Goal: Submit feedback/report problem: Submit feedback/report problem

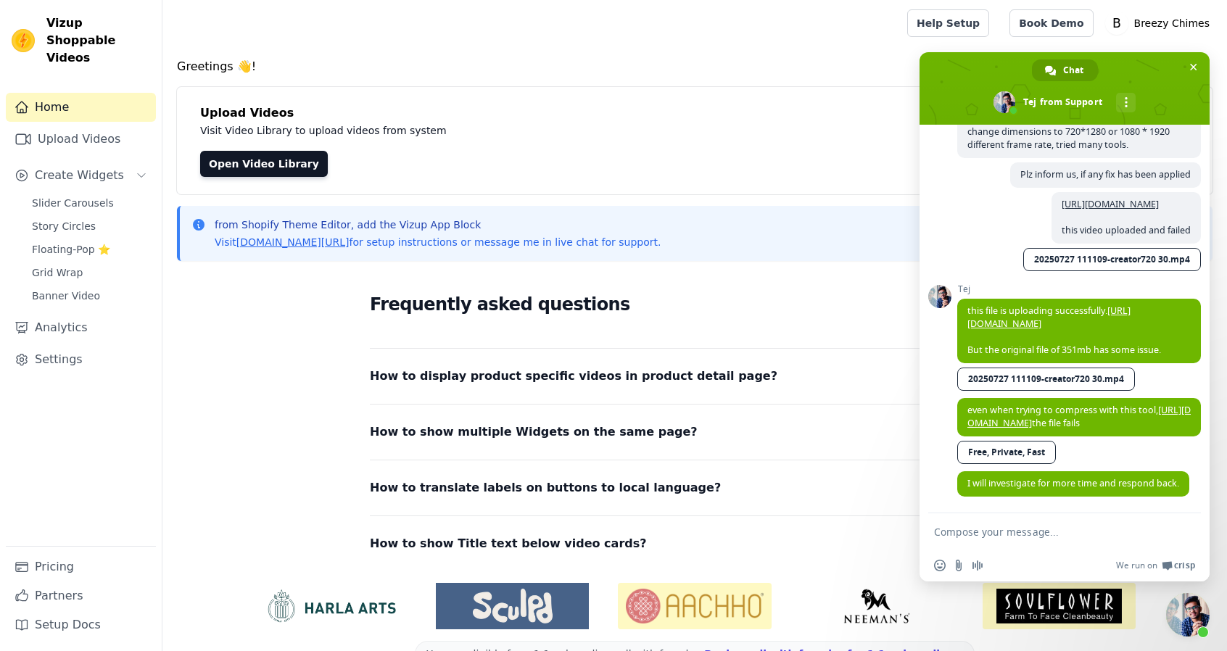
scroll to position [1814, 0]
click at [1070, 307] on link "[URL][DOMAIN_NAME]" at bounding box center [1048, 317] width 163 height 25
click at [1081, 534] on textarea "Compose your message..." at bounding box center [1048, 532] width 229 height 13
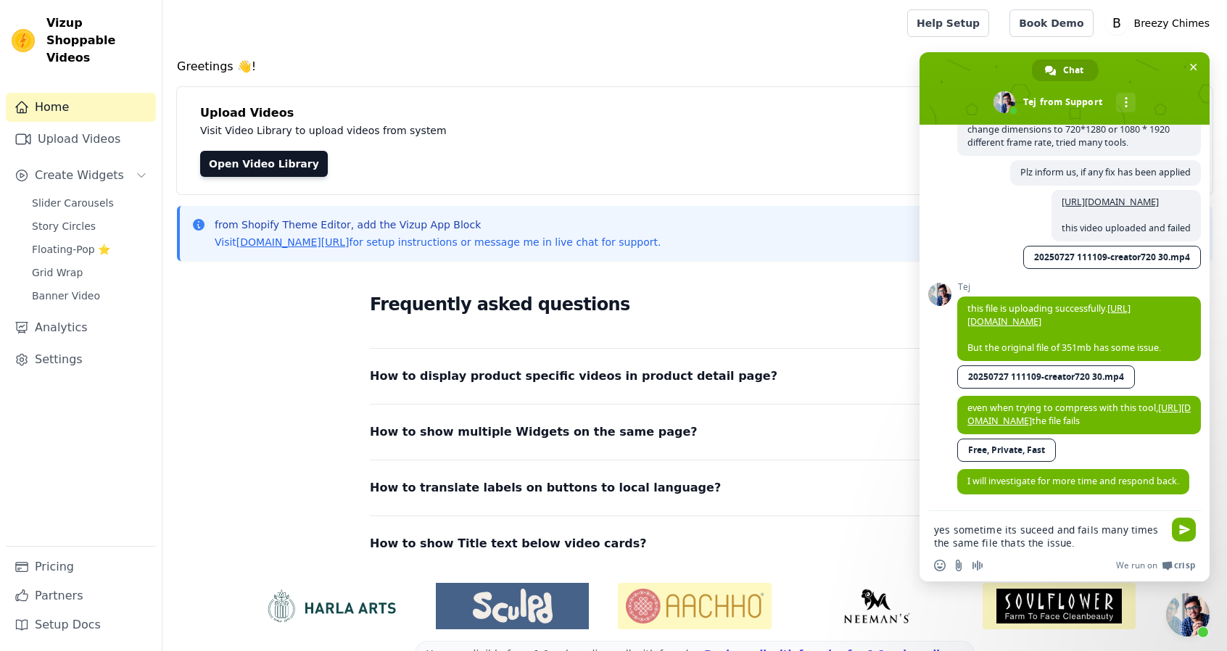
click at [1030, 529] on textarea "yes sometime its suceed and fails many times the same file thats the issue." at bounding box center [1048, 537] width 229 height 26
click at [1080, 537] on textarea "yes sometime its succeed and fails many times the same file thats the issue." at bounding box center [1048, 537] width 229 height 26
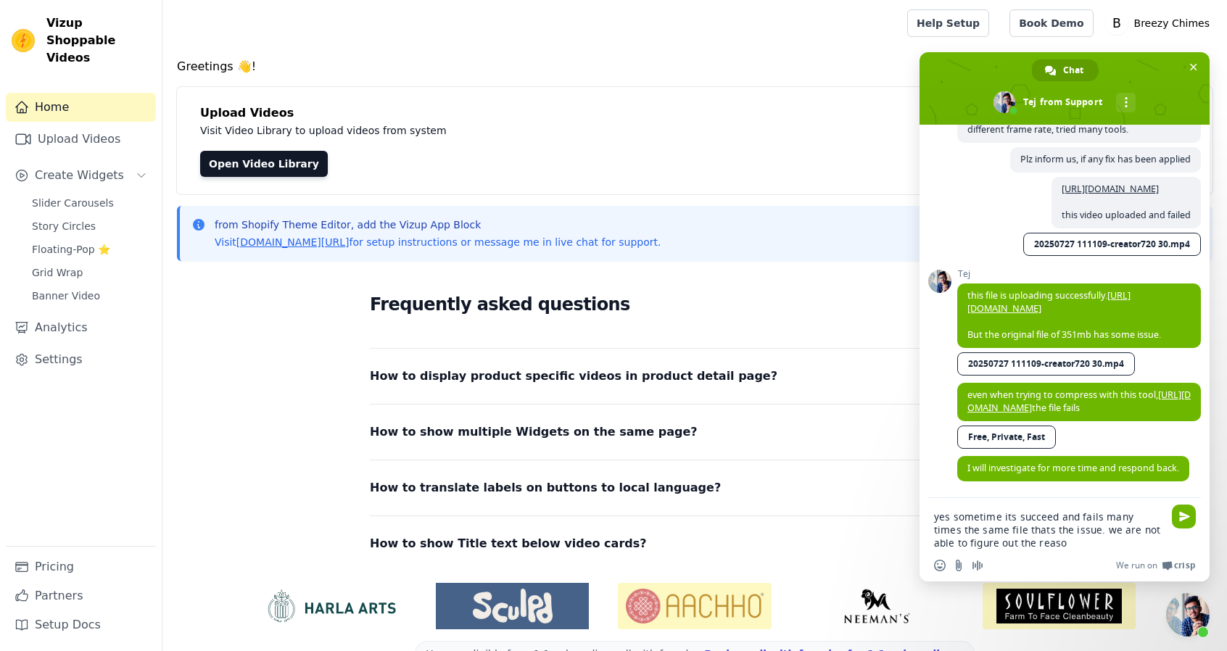
type textarea "yes sometime its succeed and fails many times the same file thats the issue. we…"
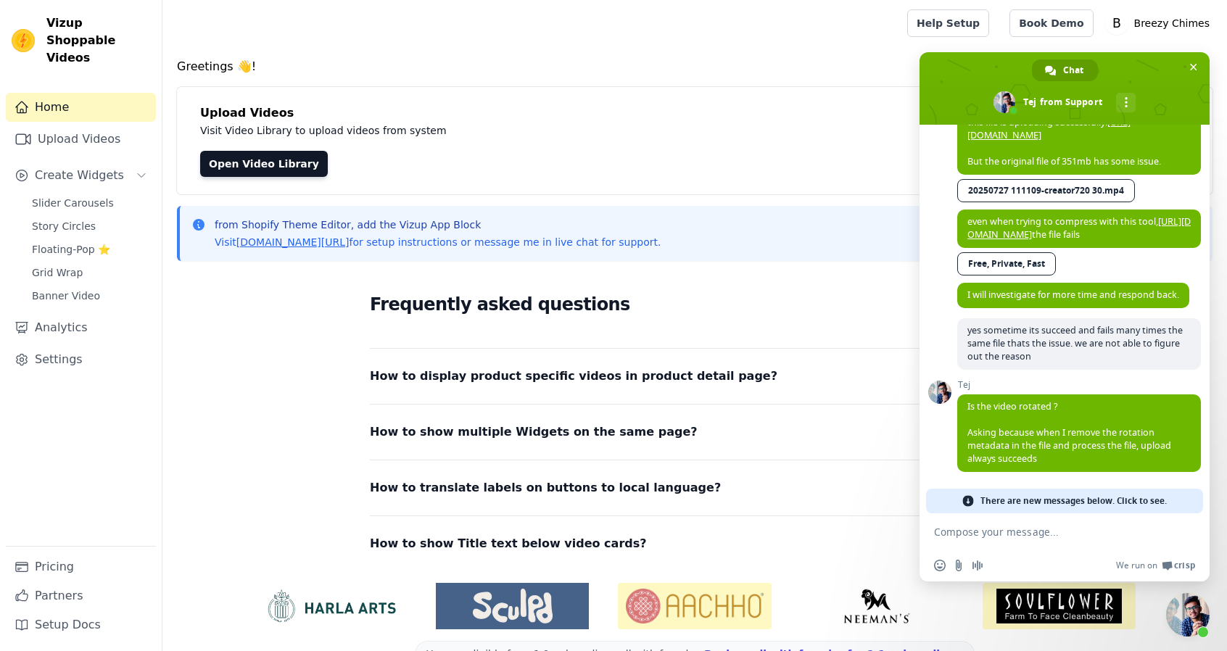
scroll to position [1982, 0]
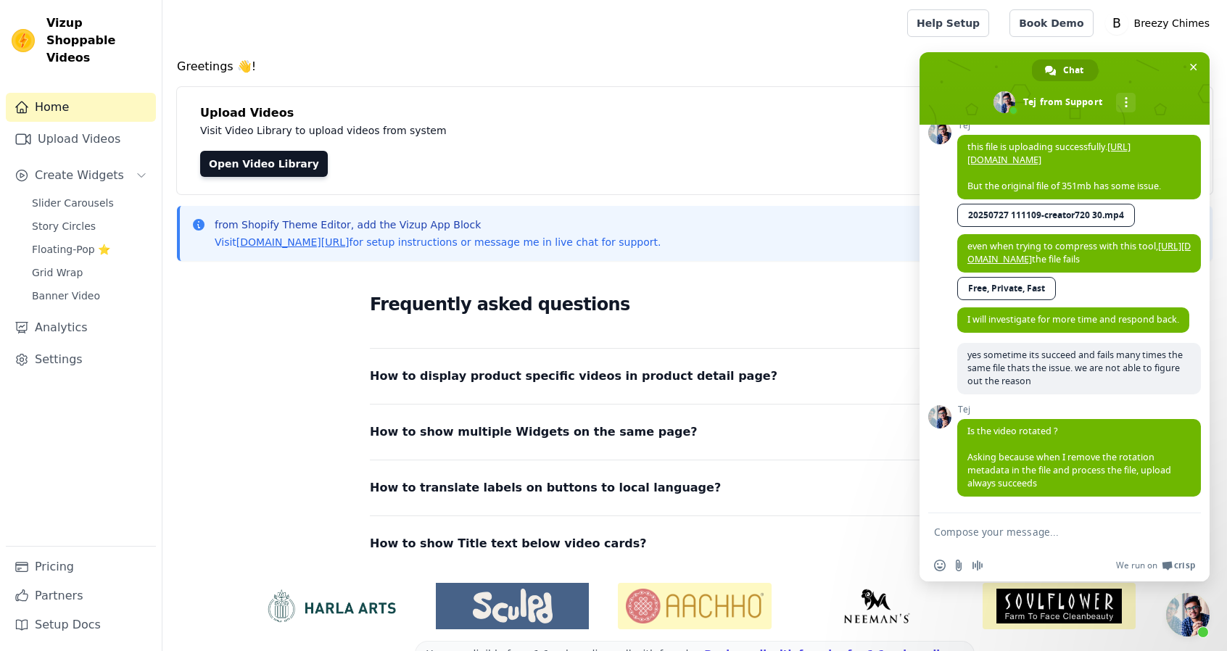
click at [1031, 522] on form at bounding box center [1048, 532] width 229 height 39
click at [1028, 537] on textarea "Compose your message..." at bounding box center [1048, 532] width 229 height 13
type textarea "no"
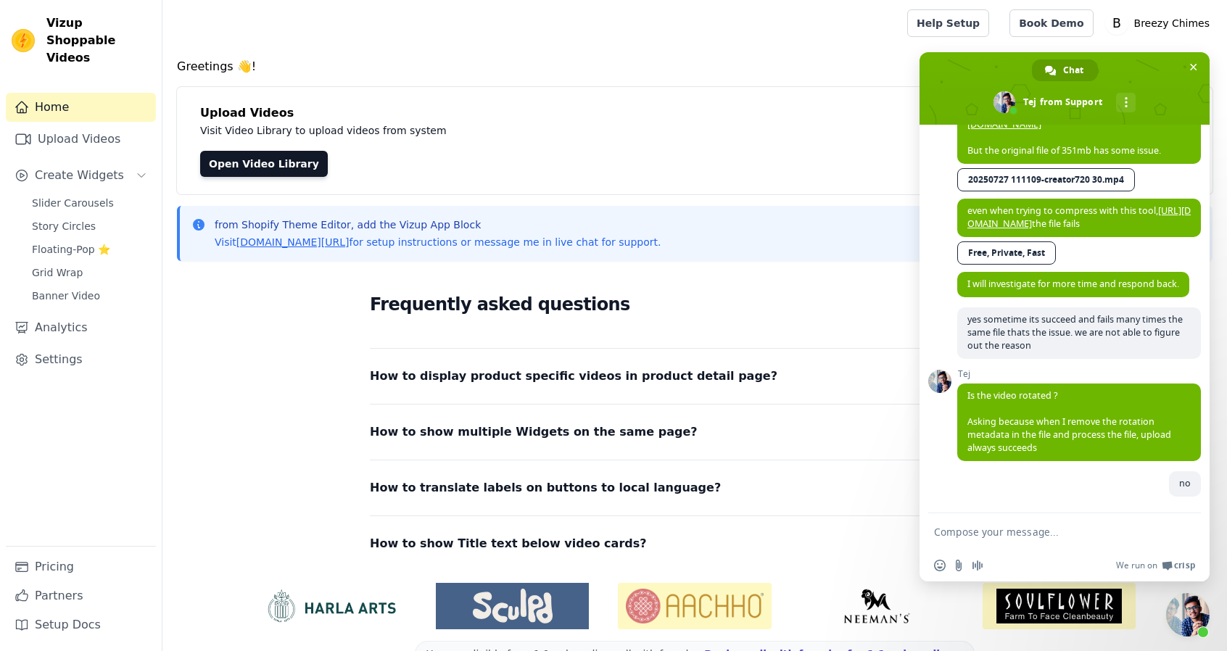
scroll to position [2017, 0]
type textarea "i"
type textarea "video is taken portraited iteslf"
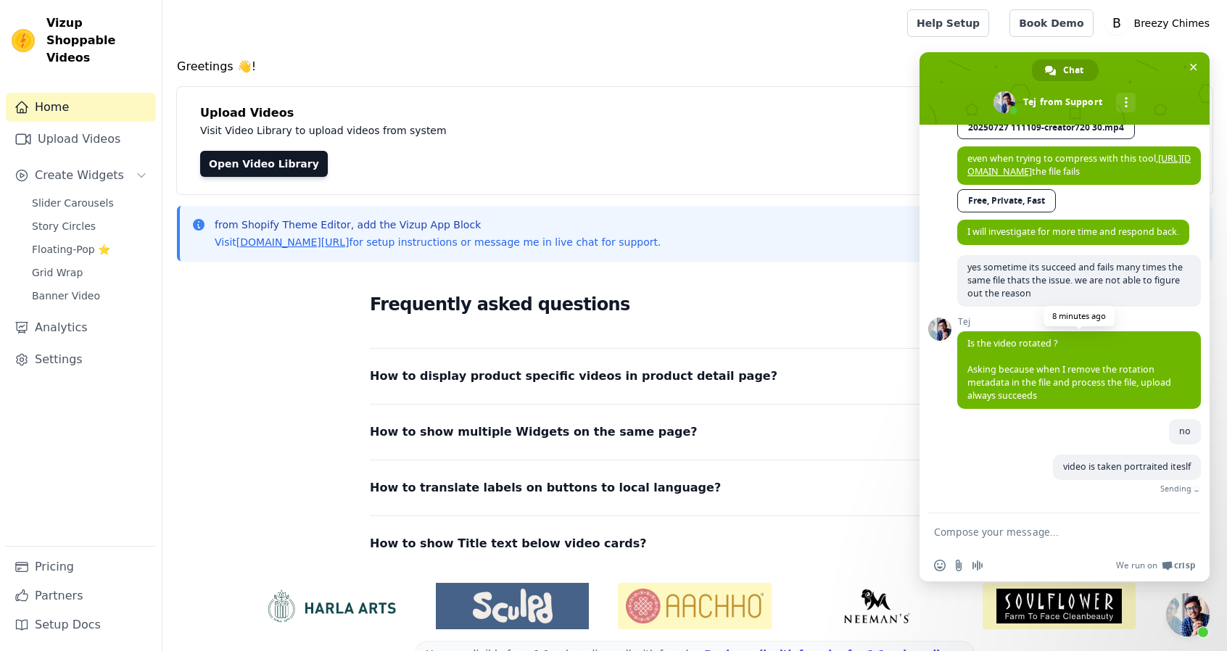
scroll to position [2048, 0]
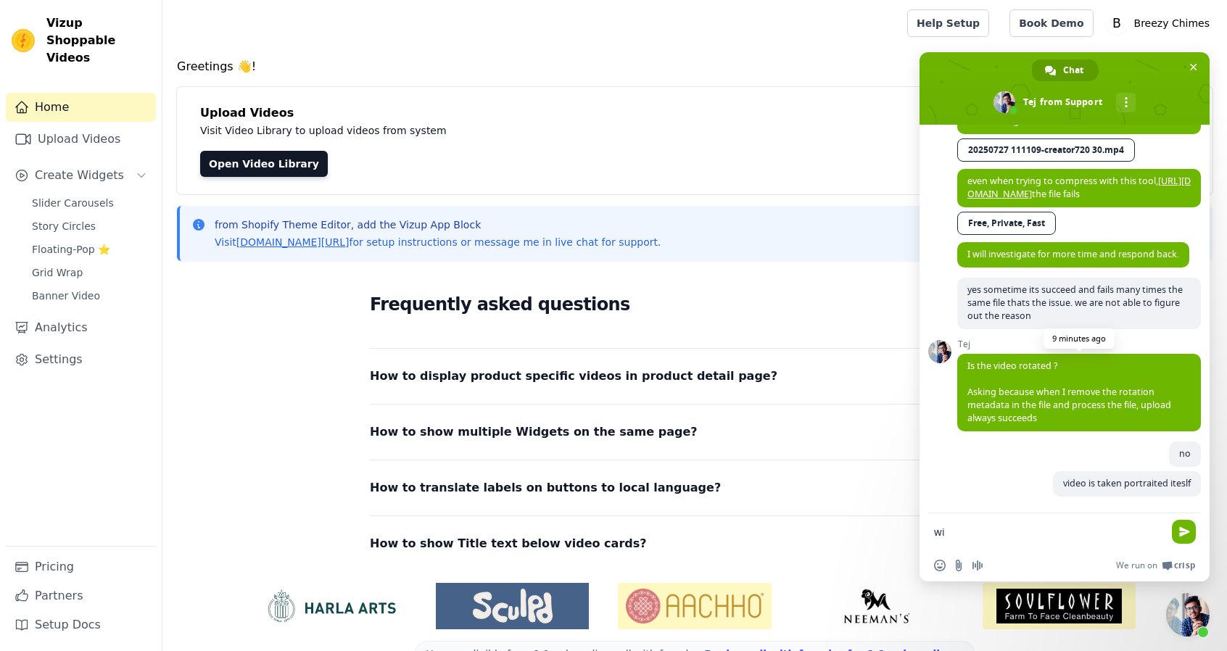
type textarea "w"
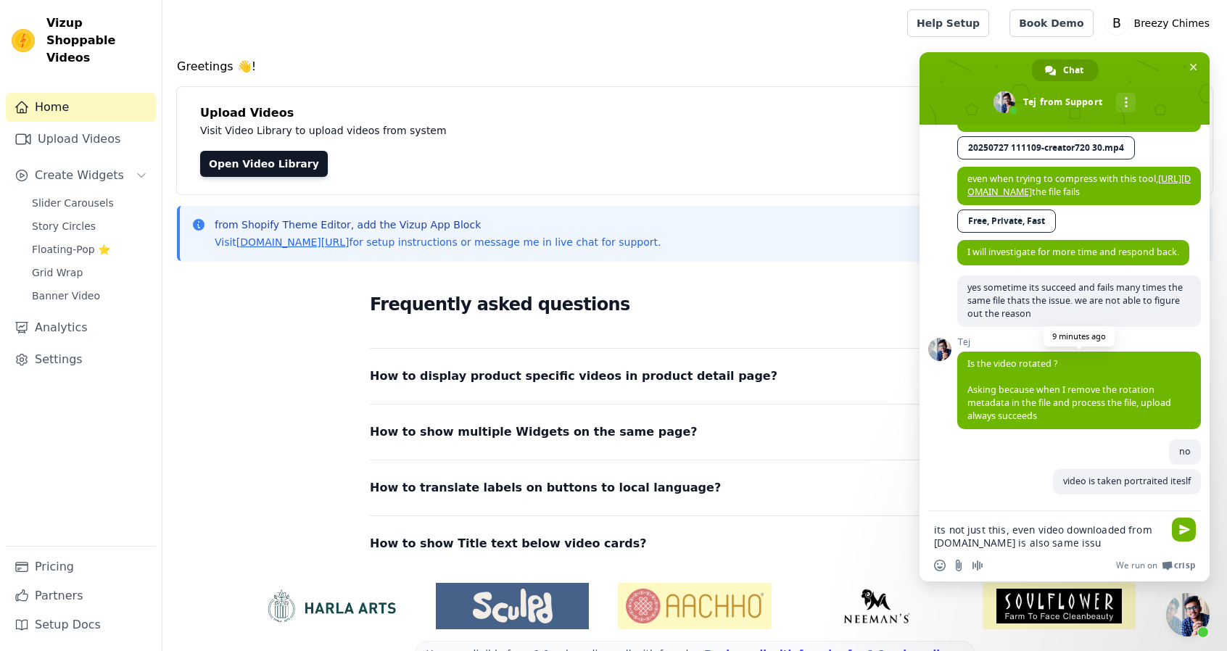
type textarea "its not just this, even video downloaded from [DOMAIN_NAME] is also same issue"
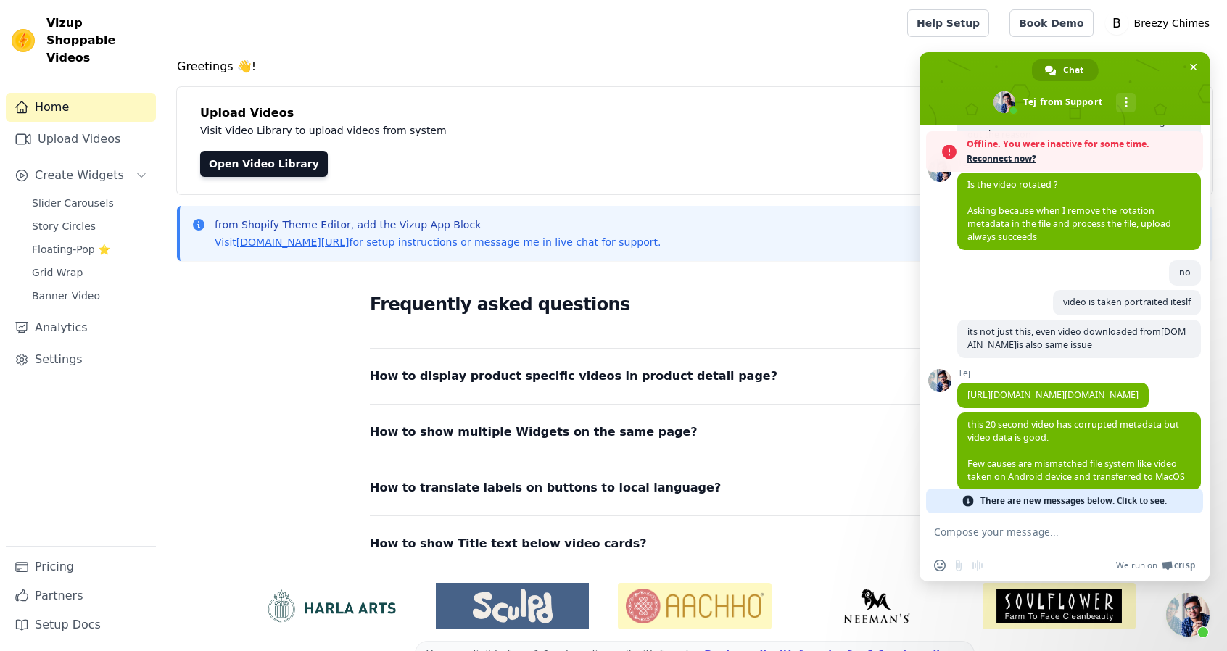
scroll to position [2183, 0]
